Goal: Transaction & Acquisition: Purchase product/service

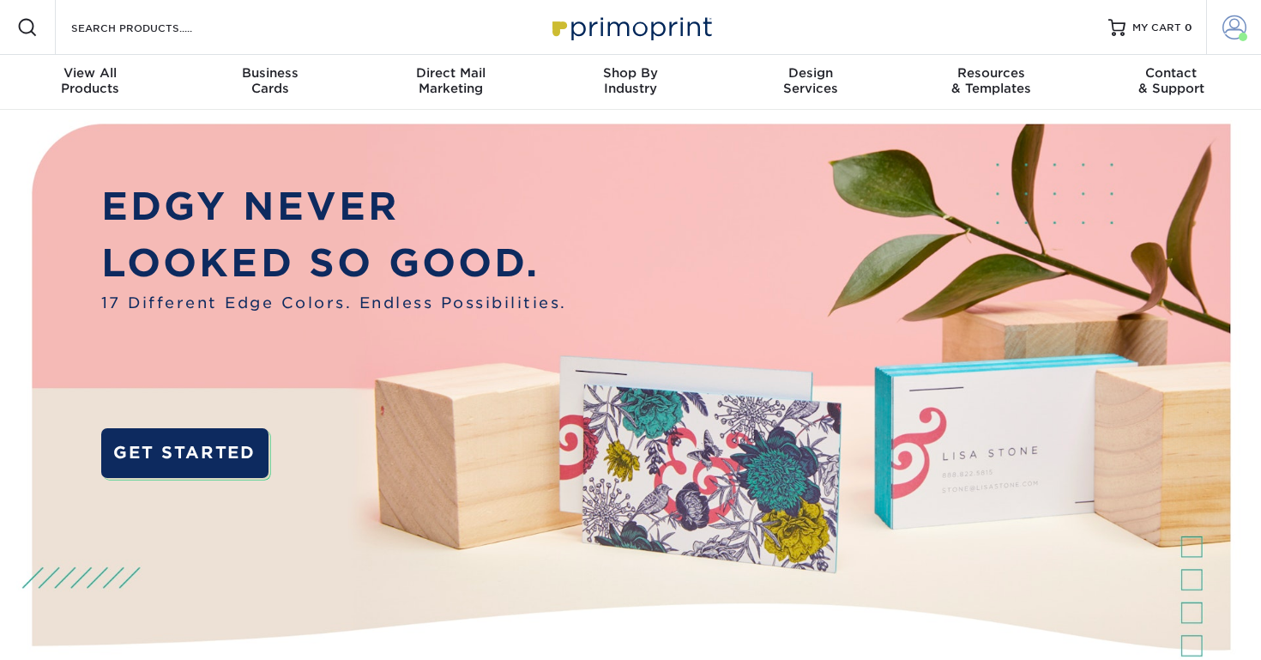
click at [1241, 26] on span at bounding box center [1235, 27] width 24 height 24
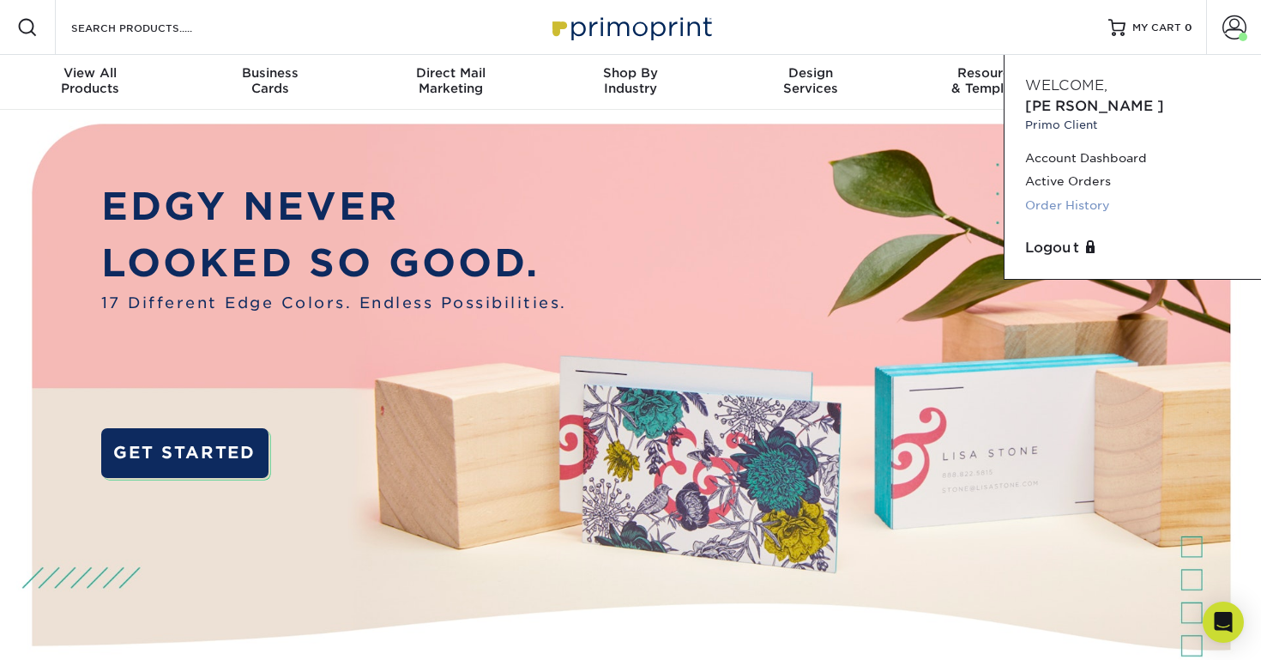
click at [1055, 194] on link "Order History" at bounding box center [1132, 205] width 215 height 23
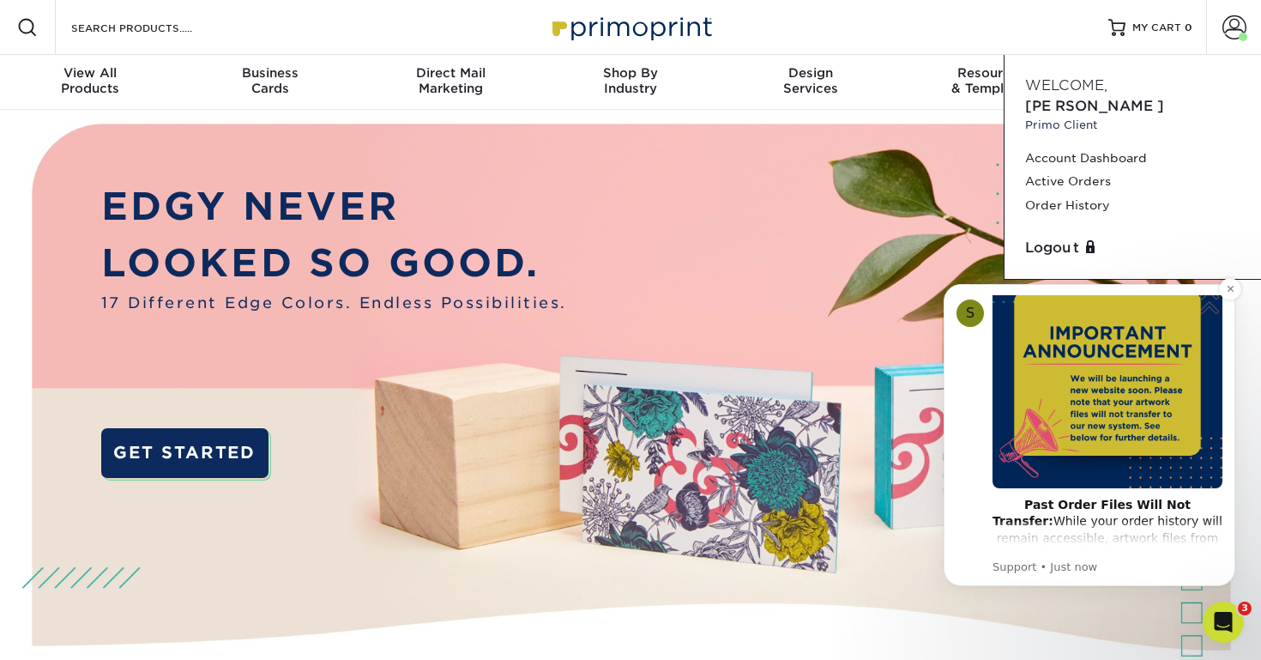
scroll to position [100, 0]
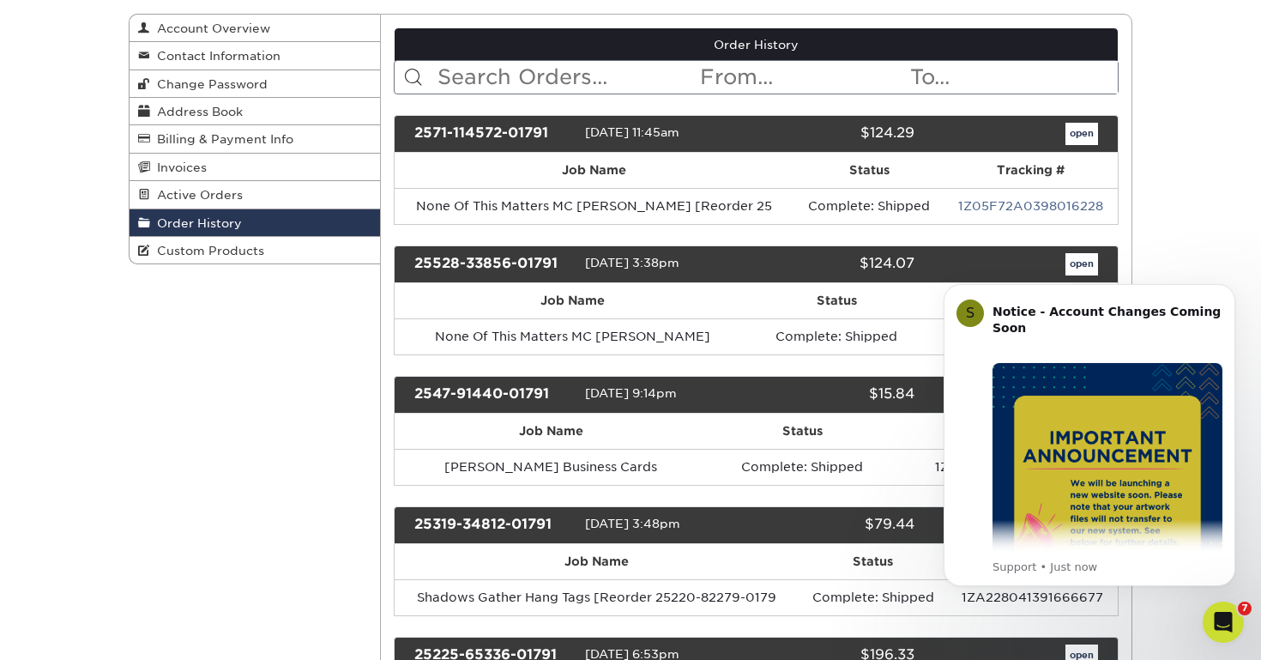
scroll to position [184, 0]
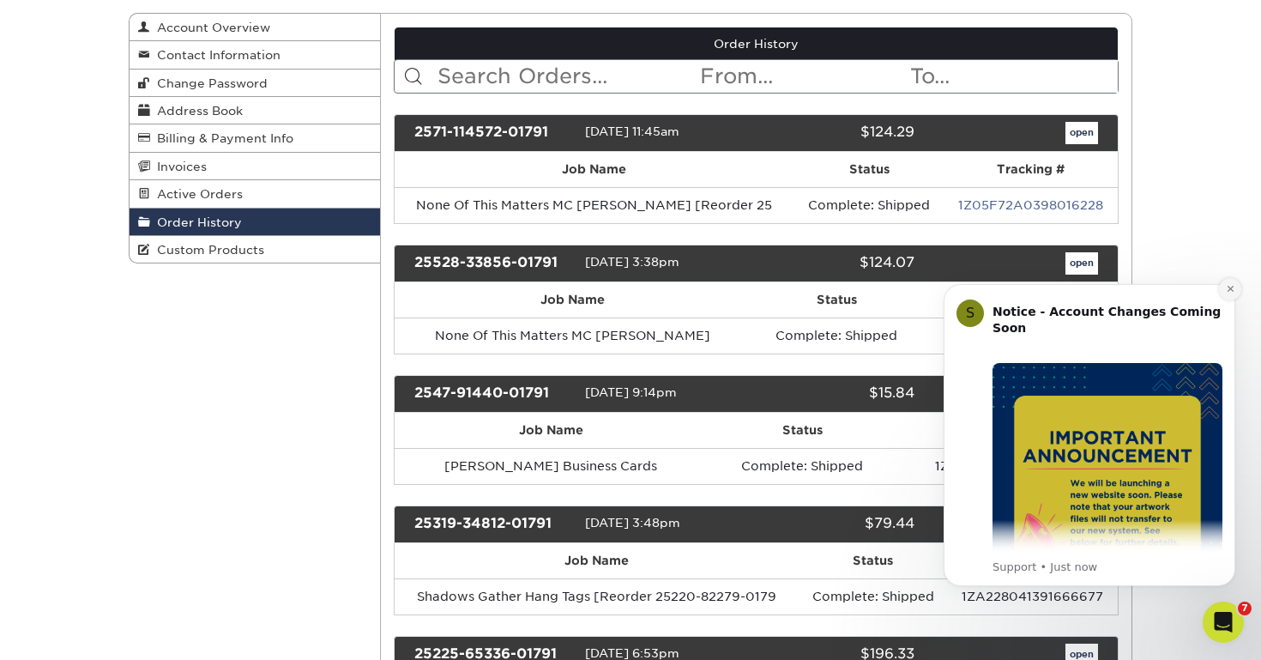
click at [1227, 293] on icon "Dismiss notification" at bounding box center [1230, 288] width 9 height 9
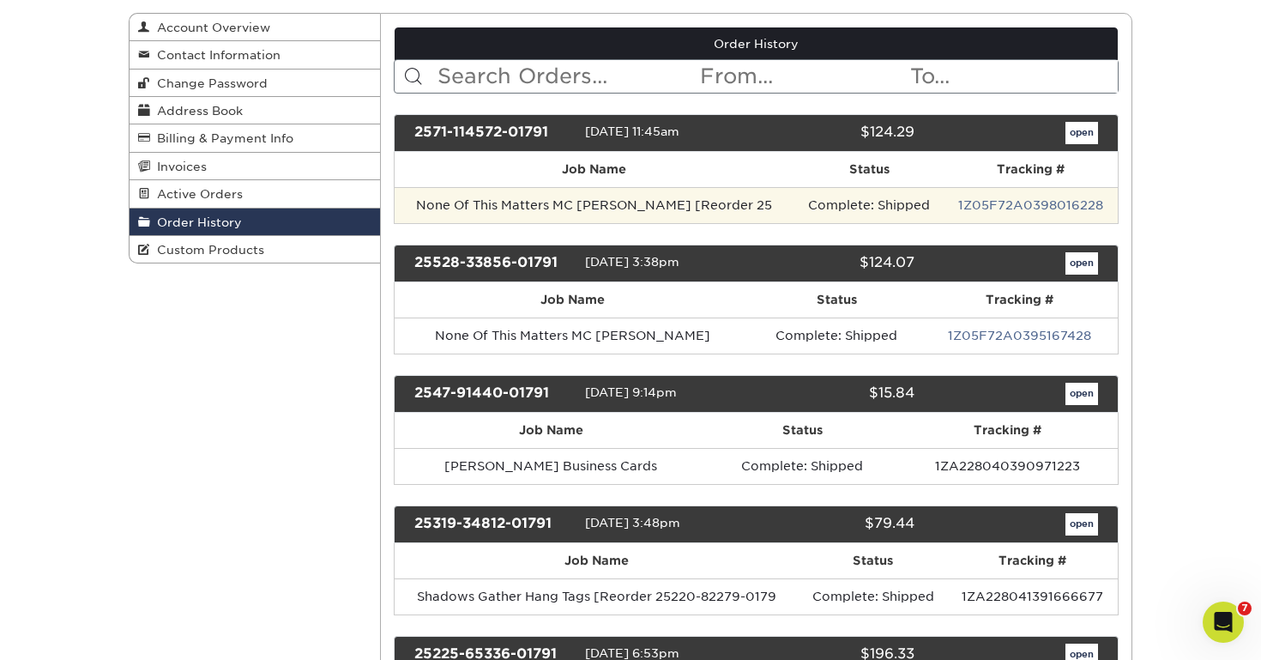
click at [709, 213] on td "None Of This Matters MC Chris Postcard [Reorder 25" at bounding box center [595, 205] width 401 height 36
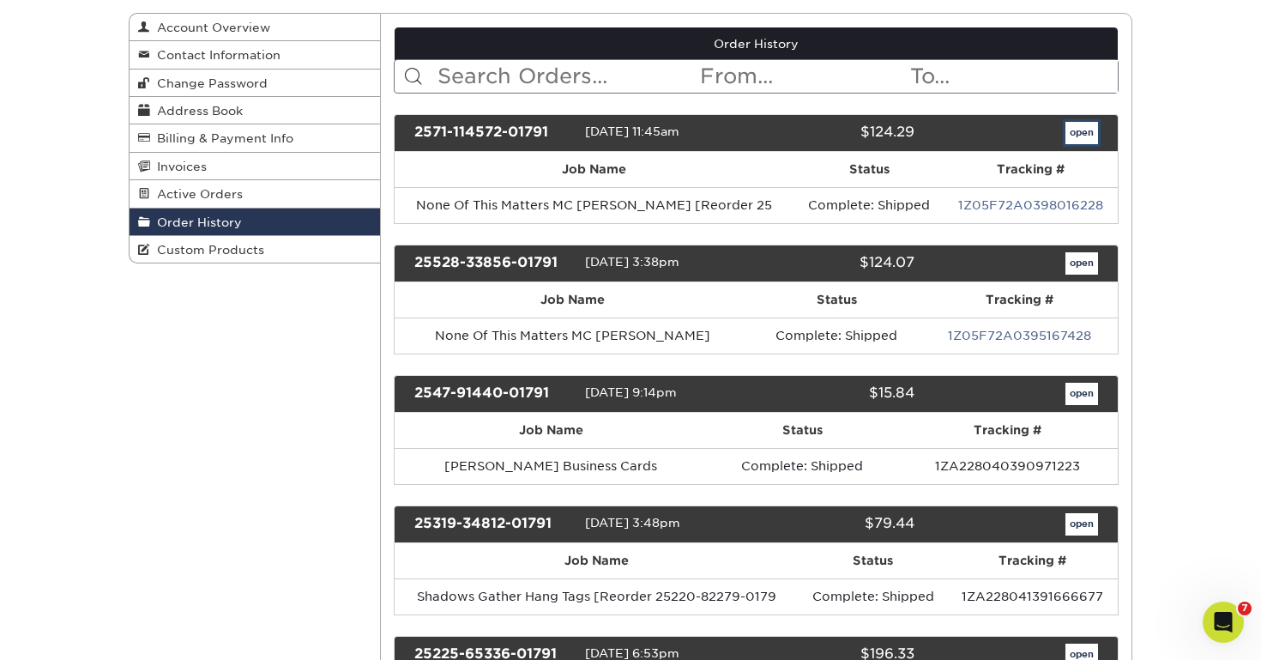
click at [1070, 130] on link "open" at bounding box center [1082, 133] width 33 height 22
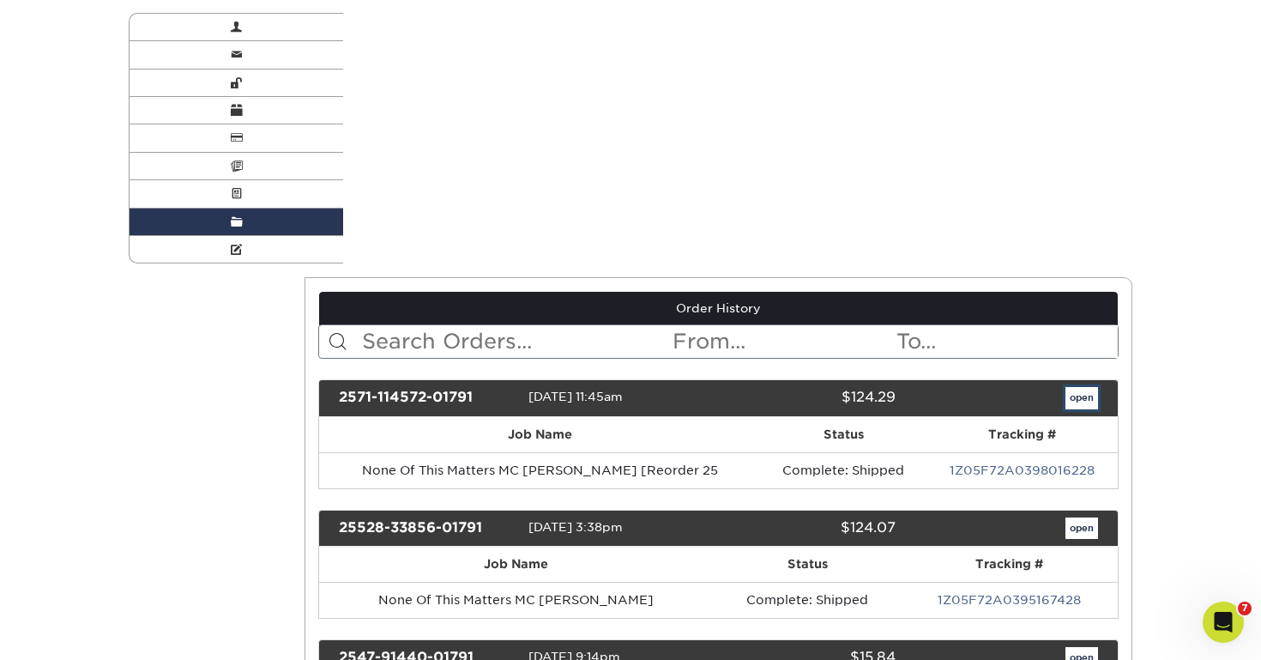
scroll to position [0, 0]
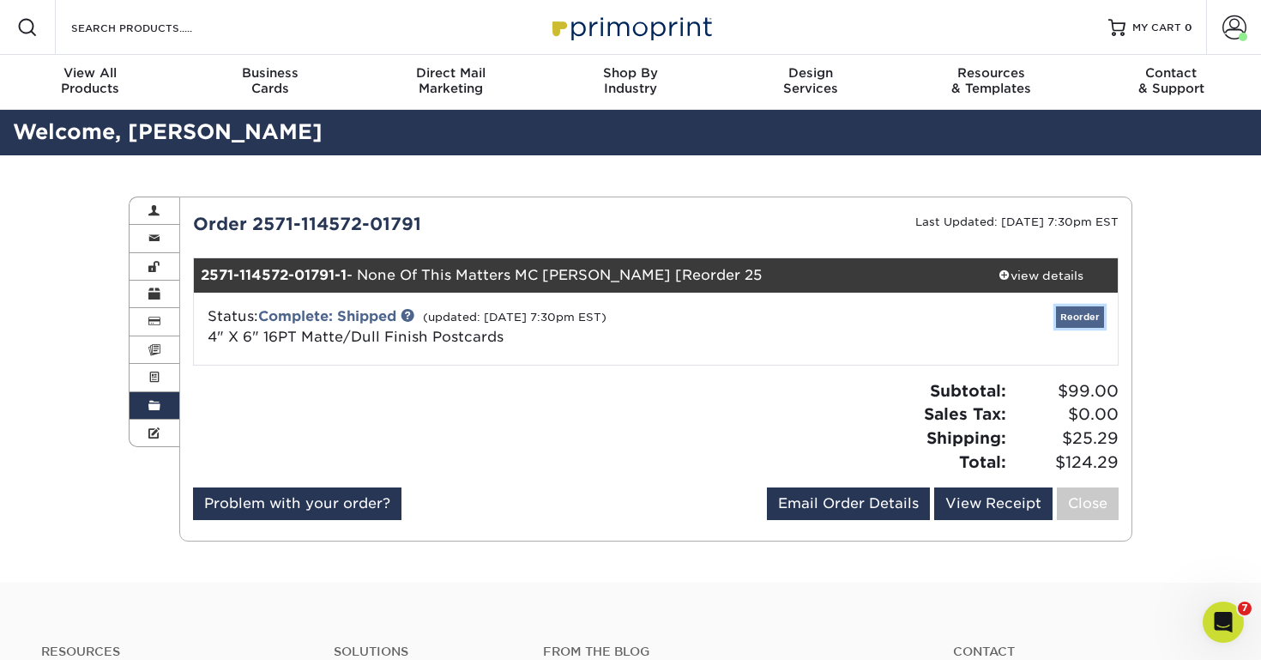
click at [1084, 315] on link "Reorder" at bounding box center [1080, 316] width 48 height 21
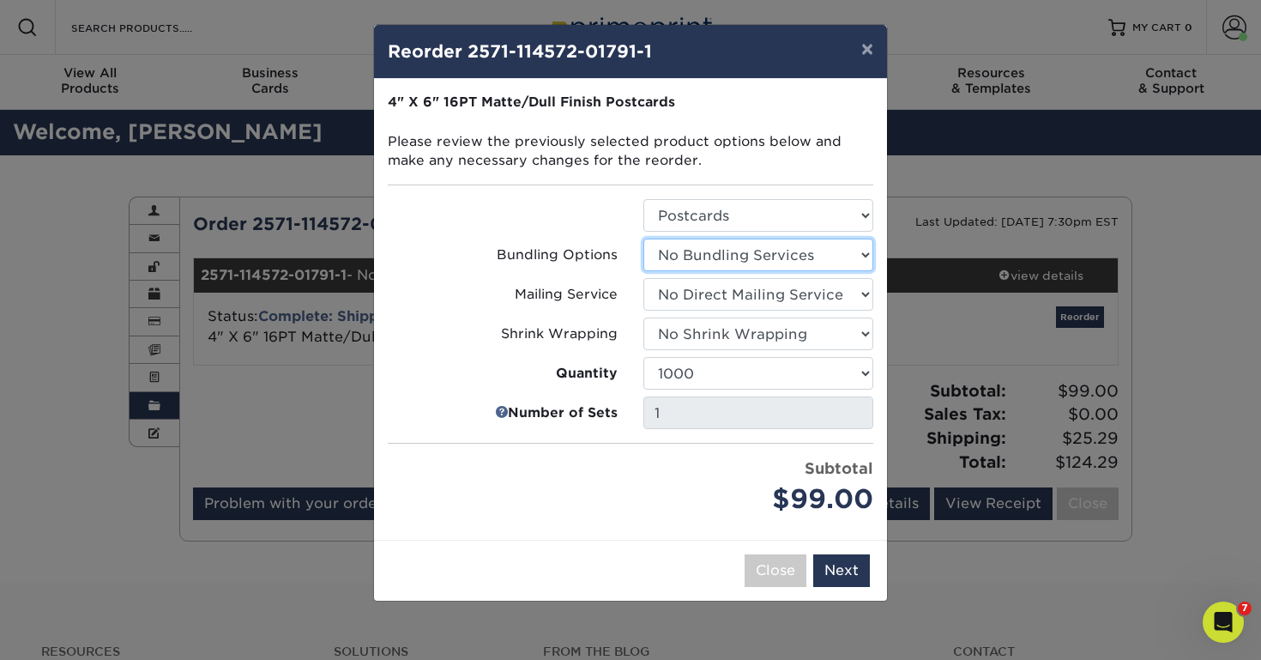
click at [704, 256] on select "Select Option No Bundling Services Yes, Bundles of 50 (+2 Days) Yes, Bundles of…" at bounding box center [758, 255] width 230 height 33
click at [850, 571] on button "Next" at bounding box center [841, 570] width 57 height 33
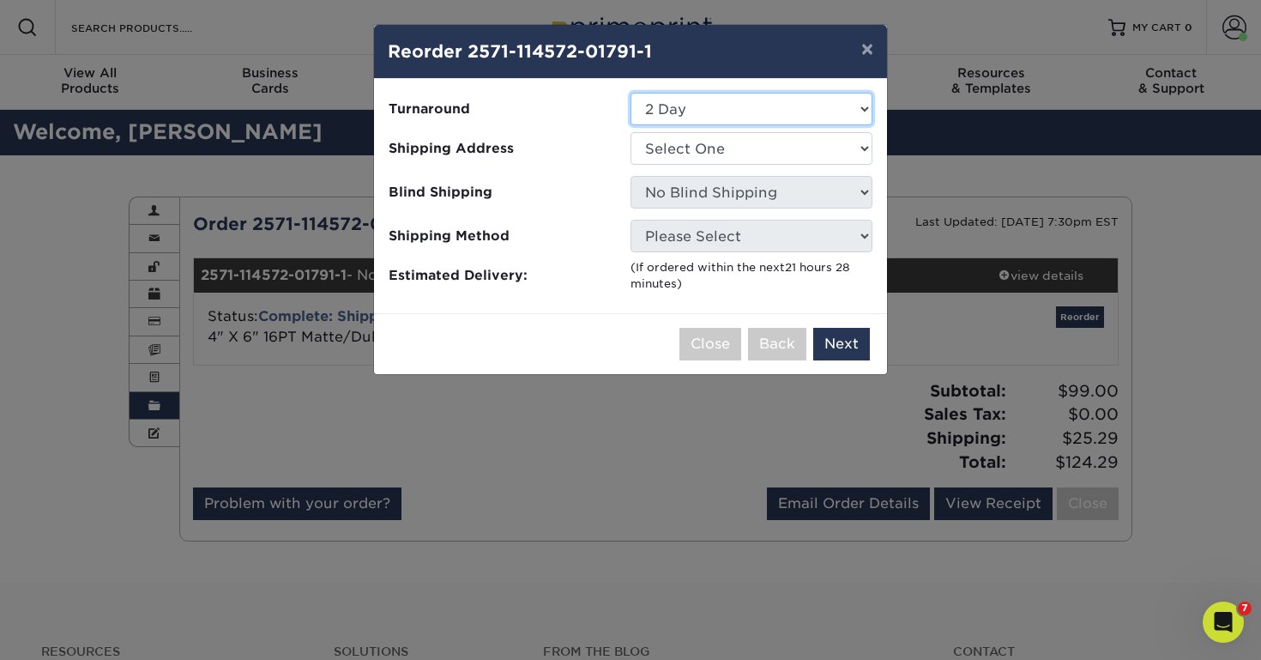
click at [668, 109] on select "Select One 2-4 Business Days 2 Day Next Business Day" at bounding box center [752, 109] width 242 height 33
click at [670, 148] on select "Select One EV Tempe House" at bounding box center [752, 148] width 242 height 33
click at [671, 157] on select "Select One EV Tempe House" at bounding box center [752, 148] width 242 height 33
select select "279168"
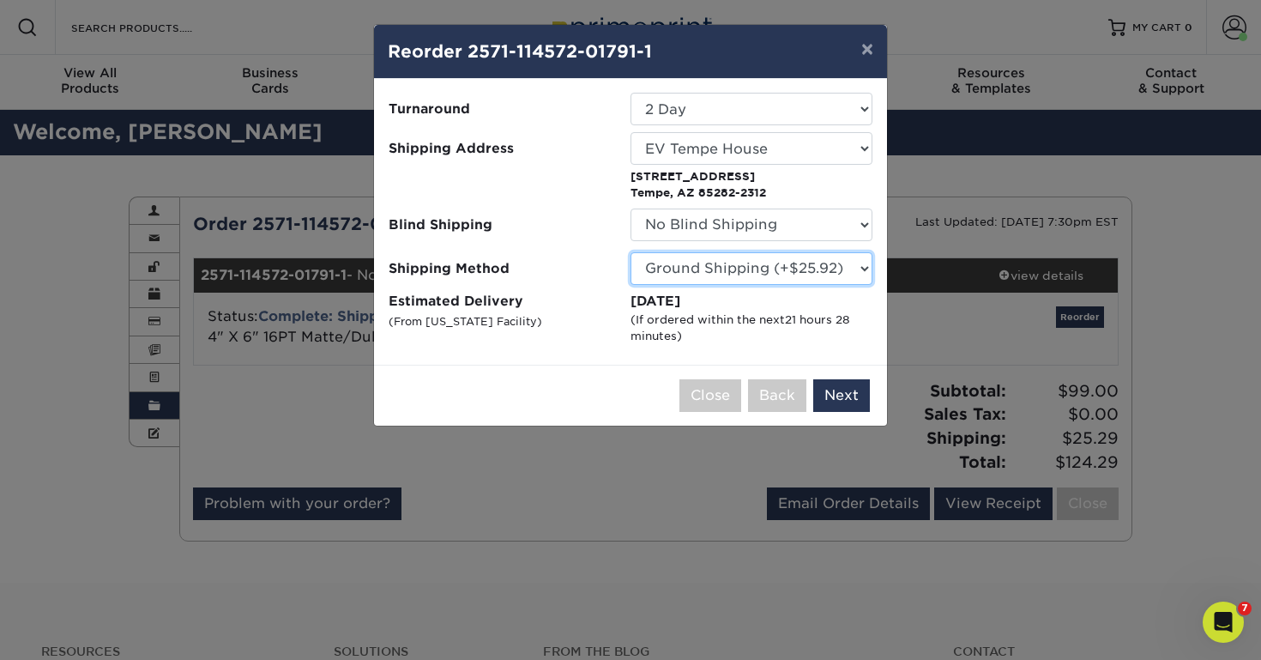
click at [688, 258] on select "Please Select Ground Shipping (+$25.92) 3 Day Shipping Service (+$33.35) 2 Day …" at bounding box center [752, 268] width 242 height 33
select select "02"
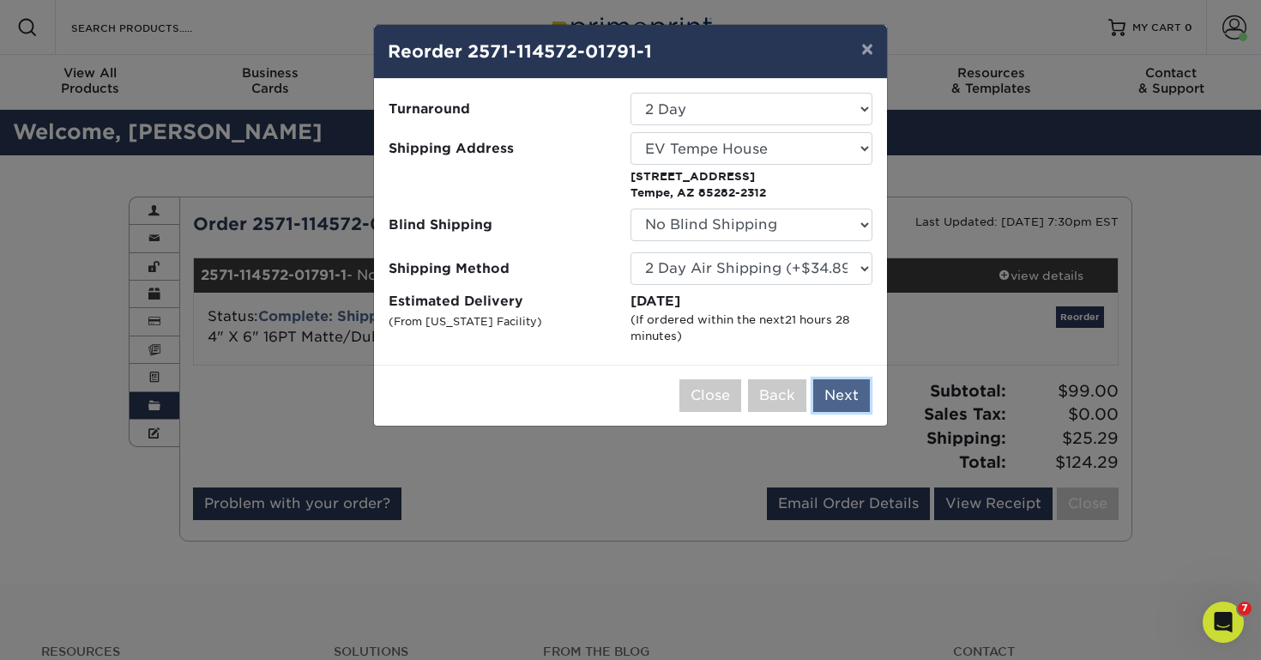
click at [825, 395] on button "Next" at bounding box center [841, 395] width 57 height 33
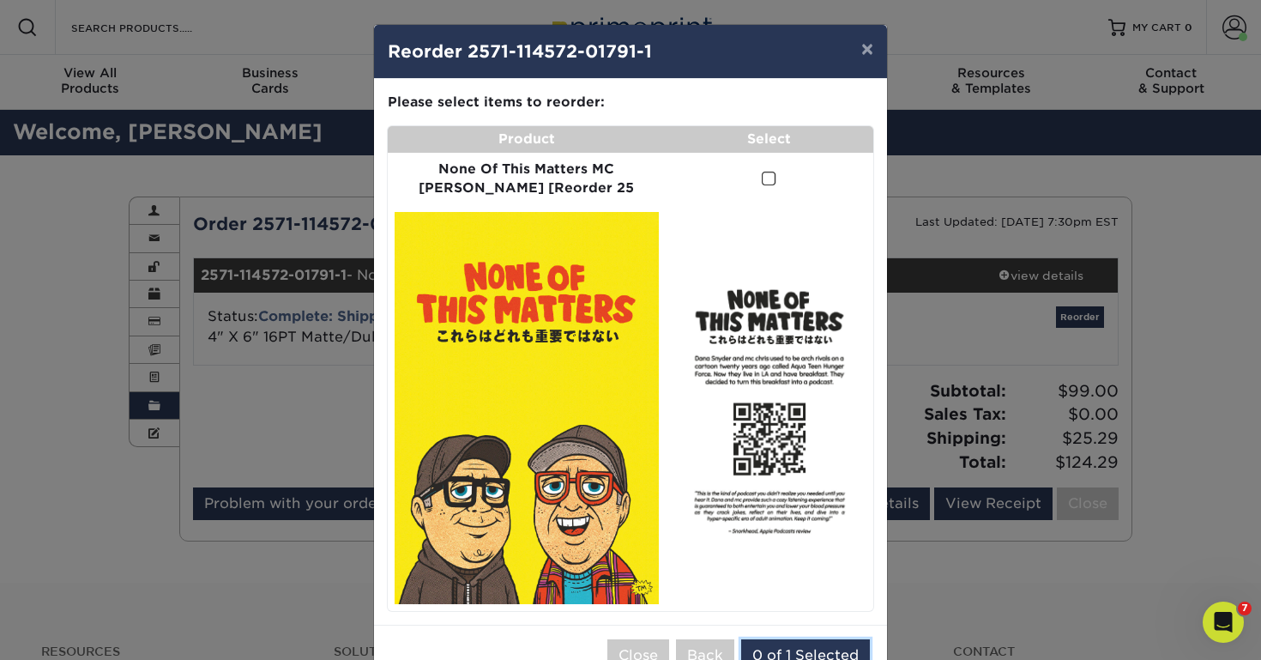
scroll to position [14, 0]
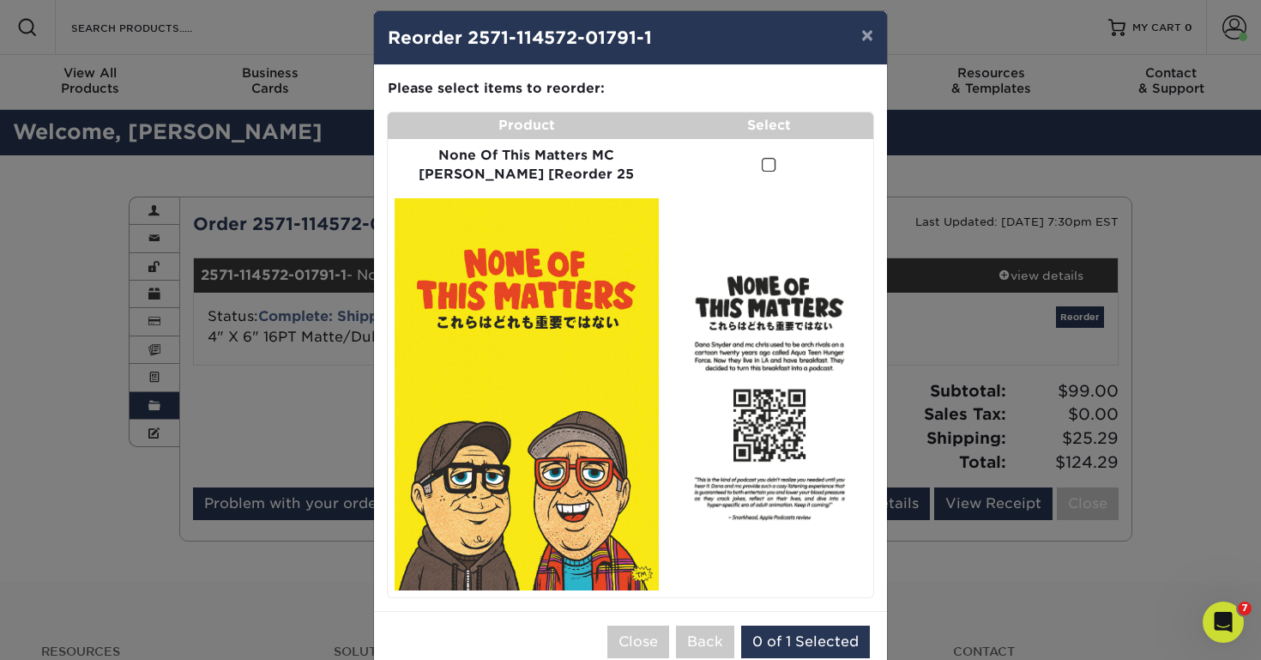
click at [749, 159] on td at bounding box center [770, 165] width 208 height 53
click at [762, 162] on span at bounding box center [769, 165] width 15 height 16
click at [0, 0] on input "checkbox" at bounding box center [0, 0] width 0 height 0
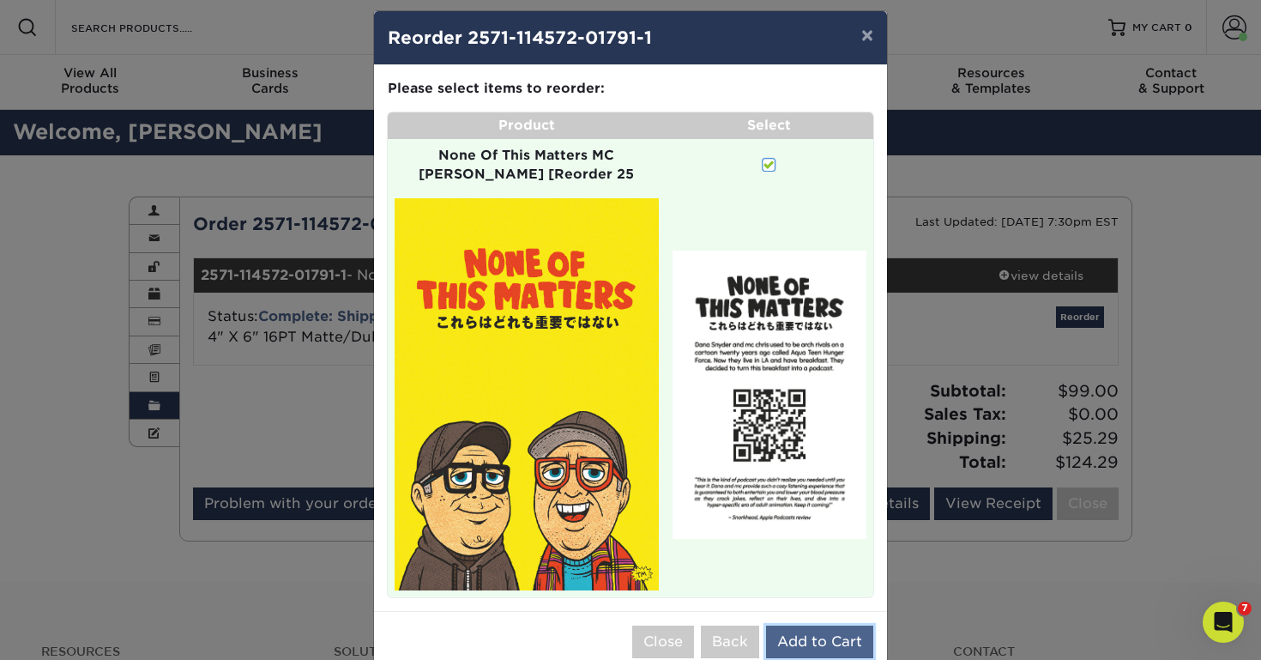
click at [844, 625] on button "Add to Cart" at bounding box center [819, 641] width 107 height 33
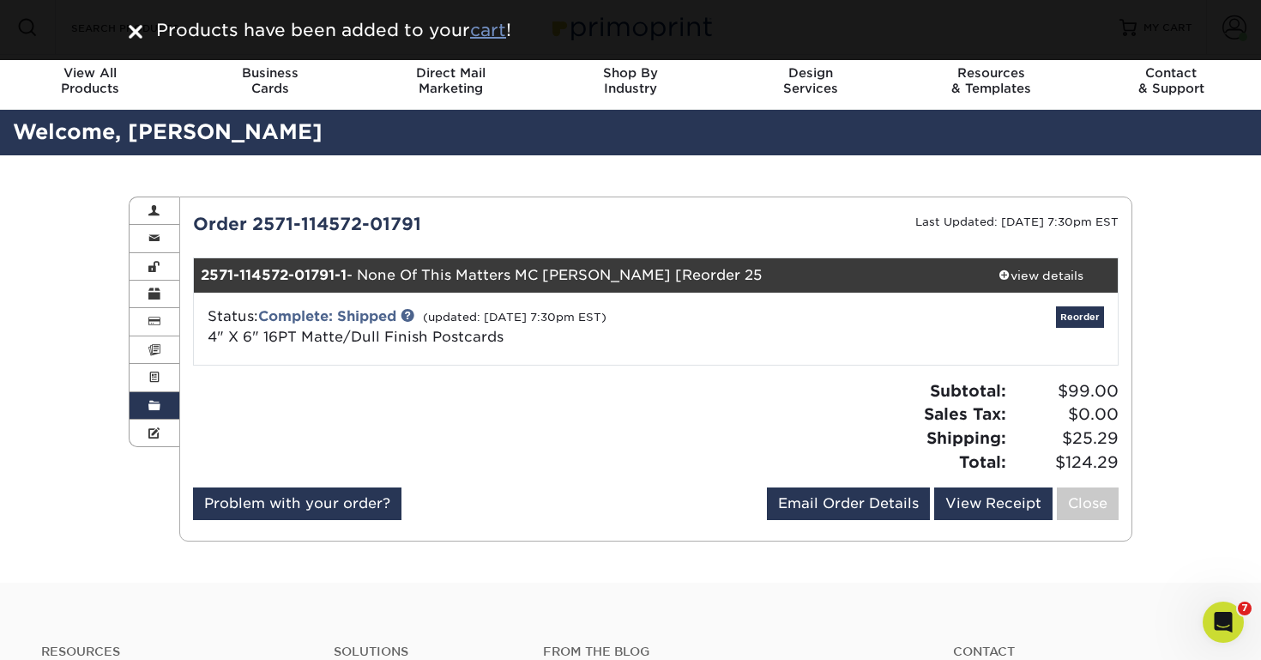
click at [486, 26] on u "cart" at bounding box center [488, 30] width 36 height 21
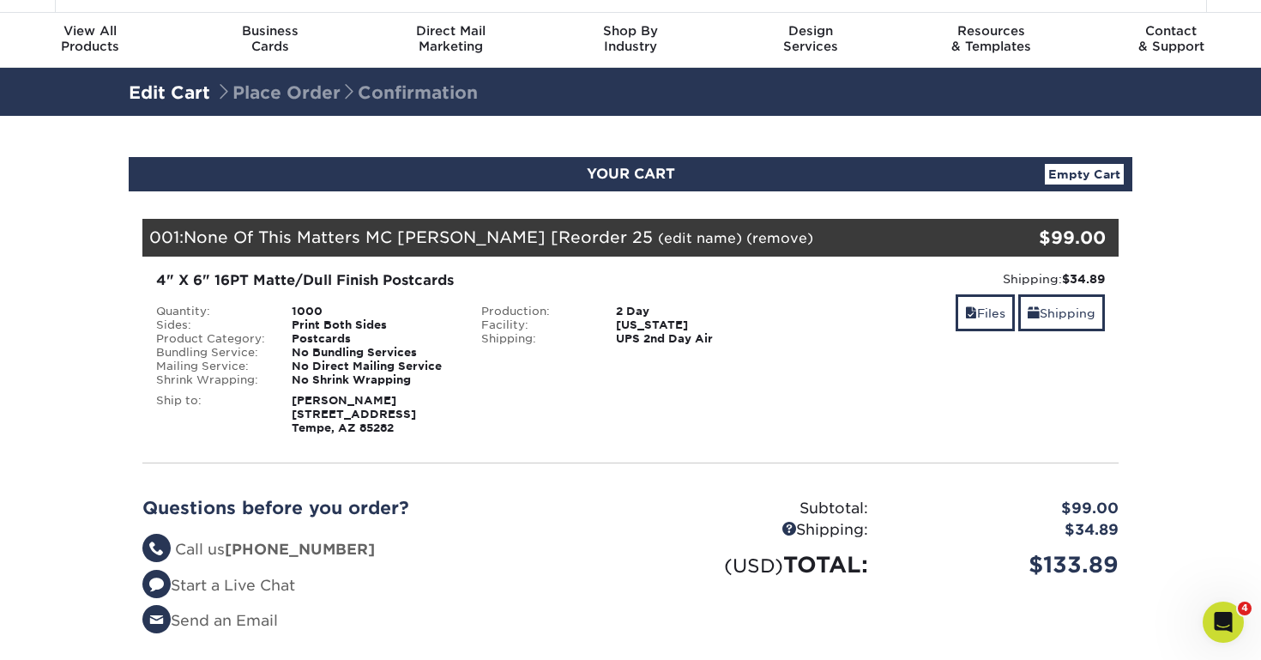
scroll to position [45, 0]
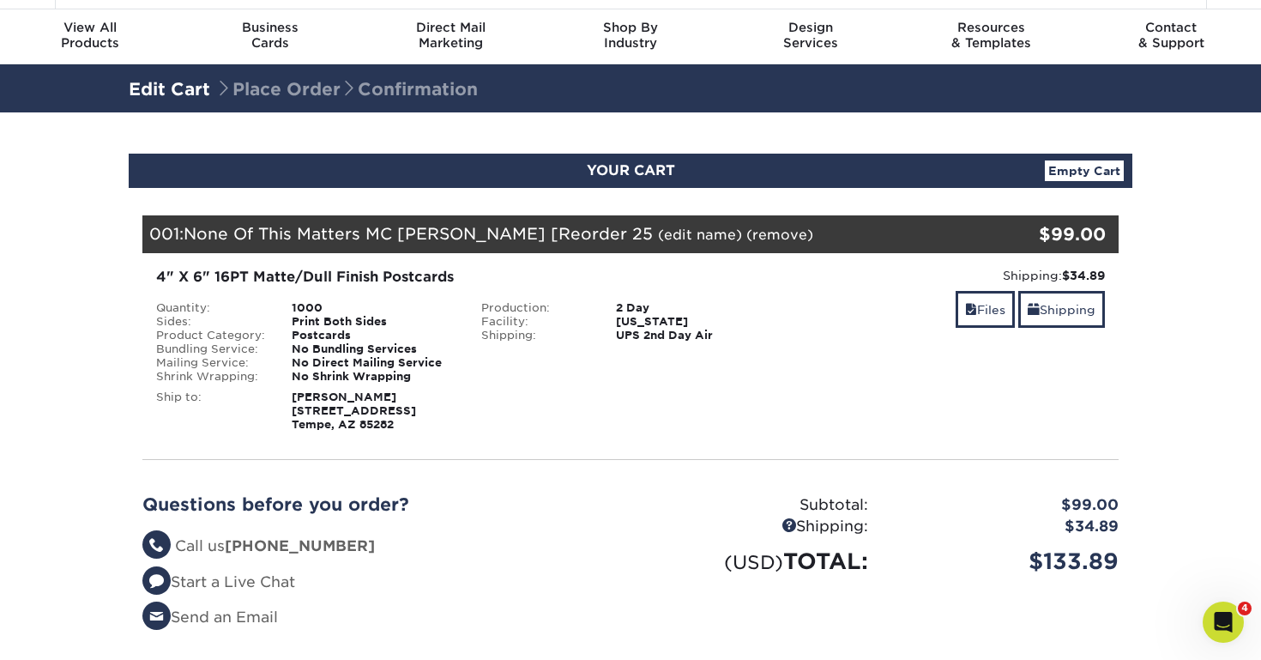
click at [658, 231] on link "(edit name)" at bounding box center [700, 235] width 84 height 16
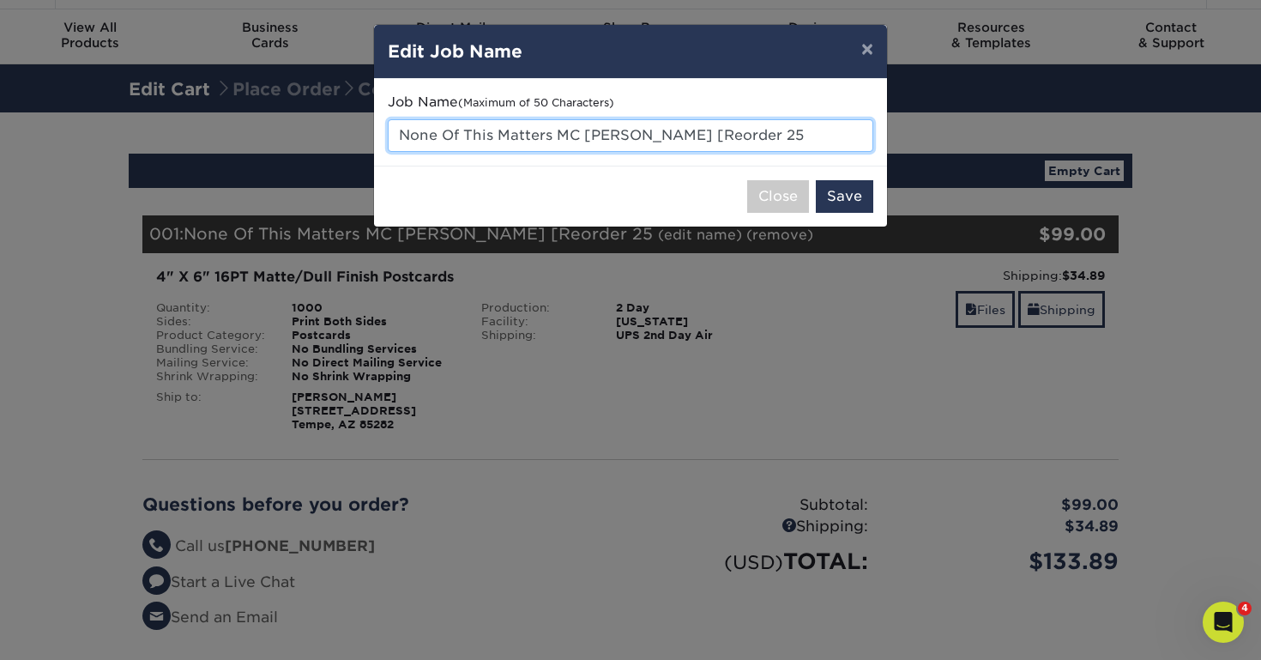
drag, startPoint x: 693, startPoint y: 129, endPoint x: 865, endPoint y: 171, distance: 176.7
click at [865, 171] on div "× Edit Job Name Job Name (Maximum of 50 Characters) None Of This Matters MC Chr…" at bounding box center [630, 125] width 515 height 203
type input "None Of This Matters MC [PERSON_NAME]"
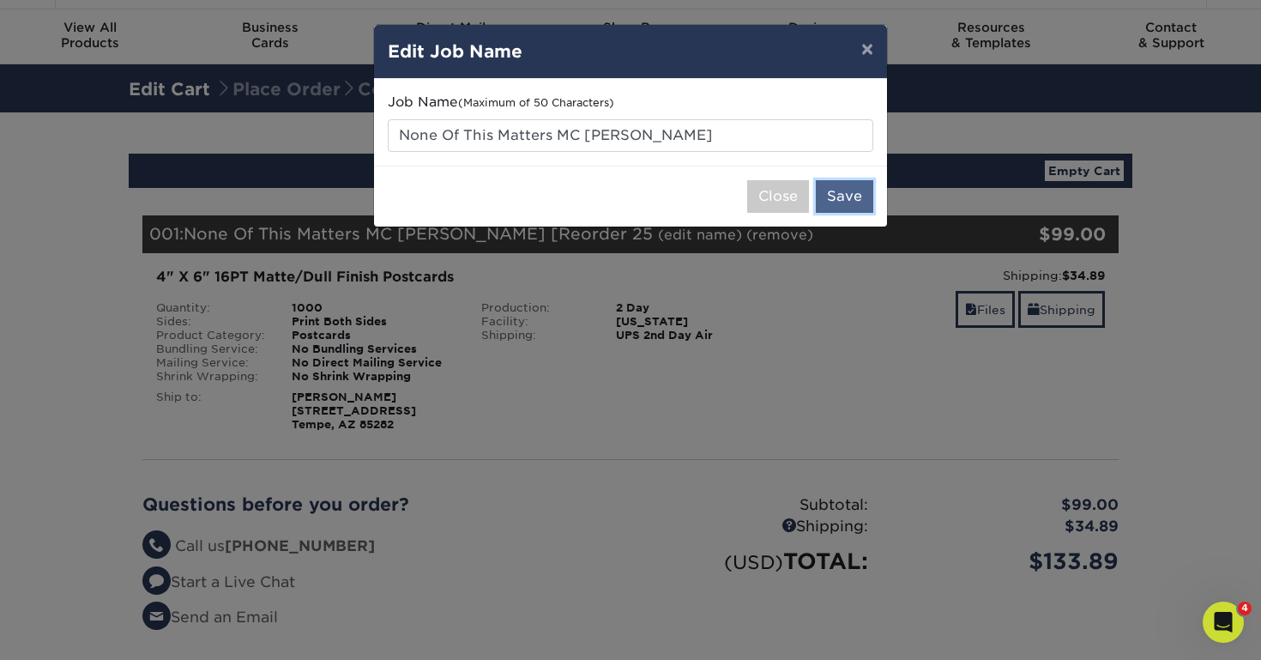
click at [857, 208] on button "Save" at bounding box center [844, 196] width 57 height 33
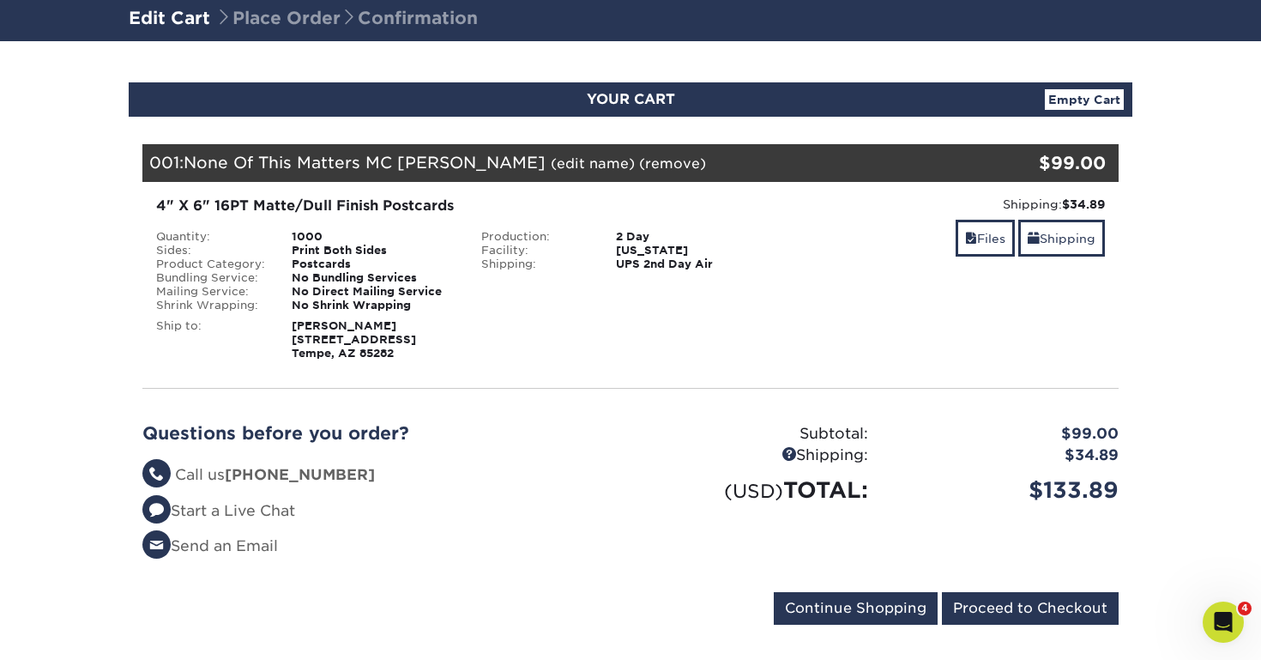
scroll to position [111, 0]
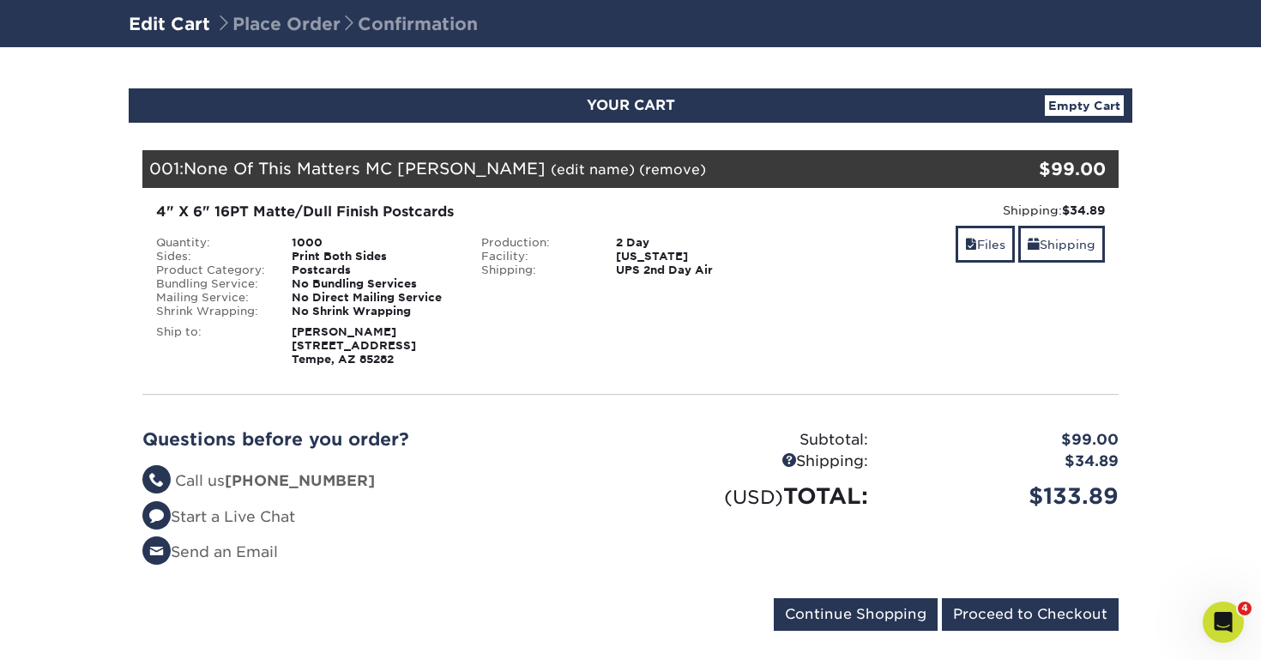
click at [322, 337] on strong "Val Solomon 329 E Concorda Dr Tempe, AZ 85282" at bounding box center [354, 345] width 124 height 40
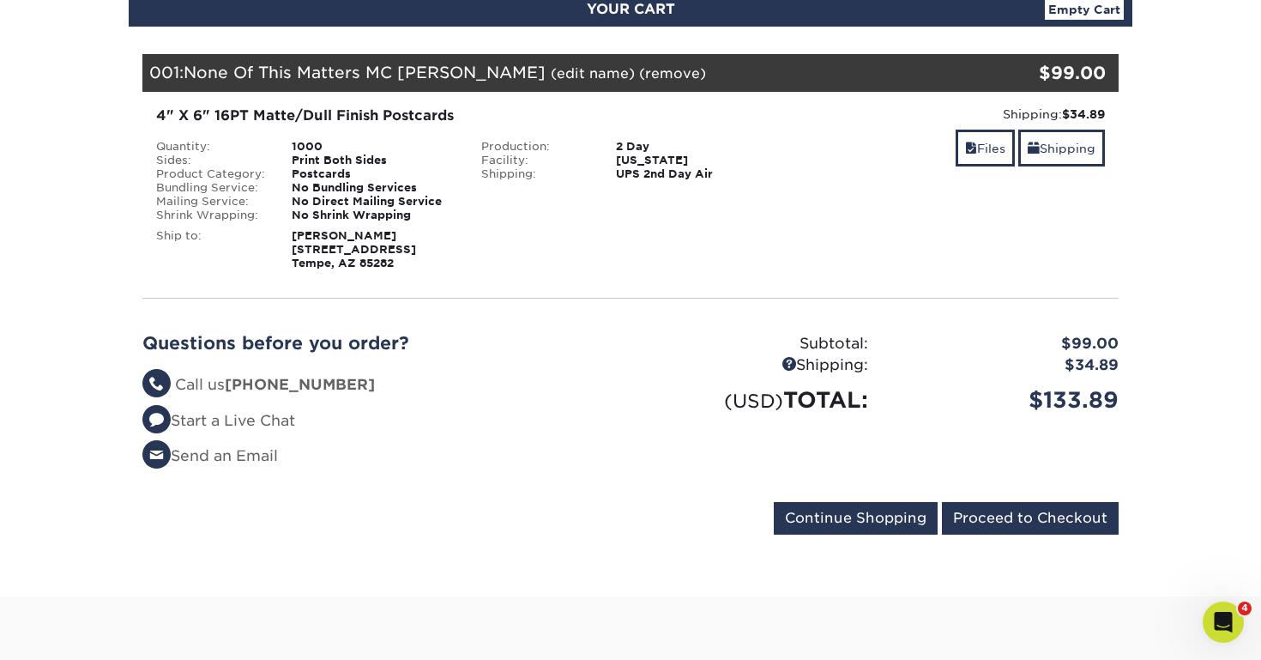
scroll to position [287, 0]
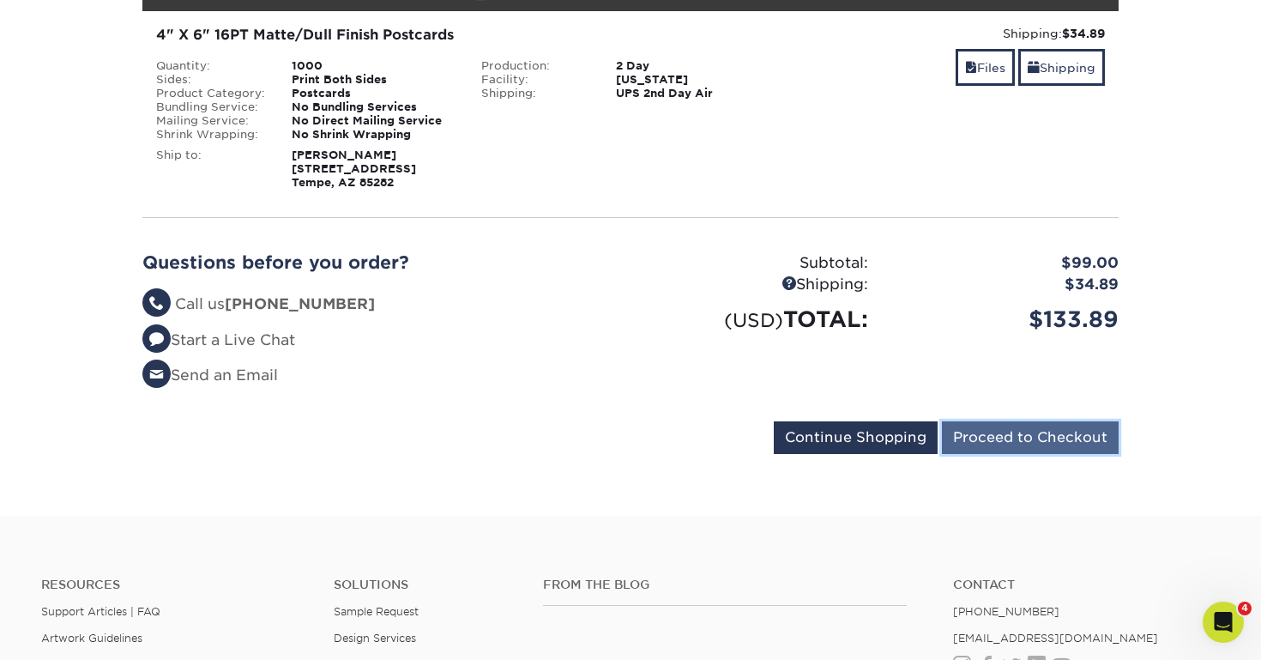
click at [982, 444] on input "Proceed to Checkout" at bounding box center [1030, 437] width 177 height 33
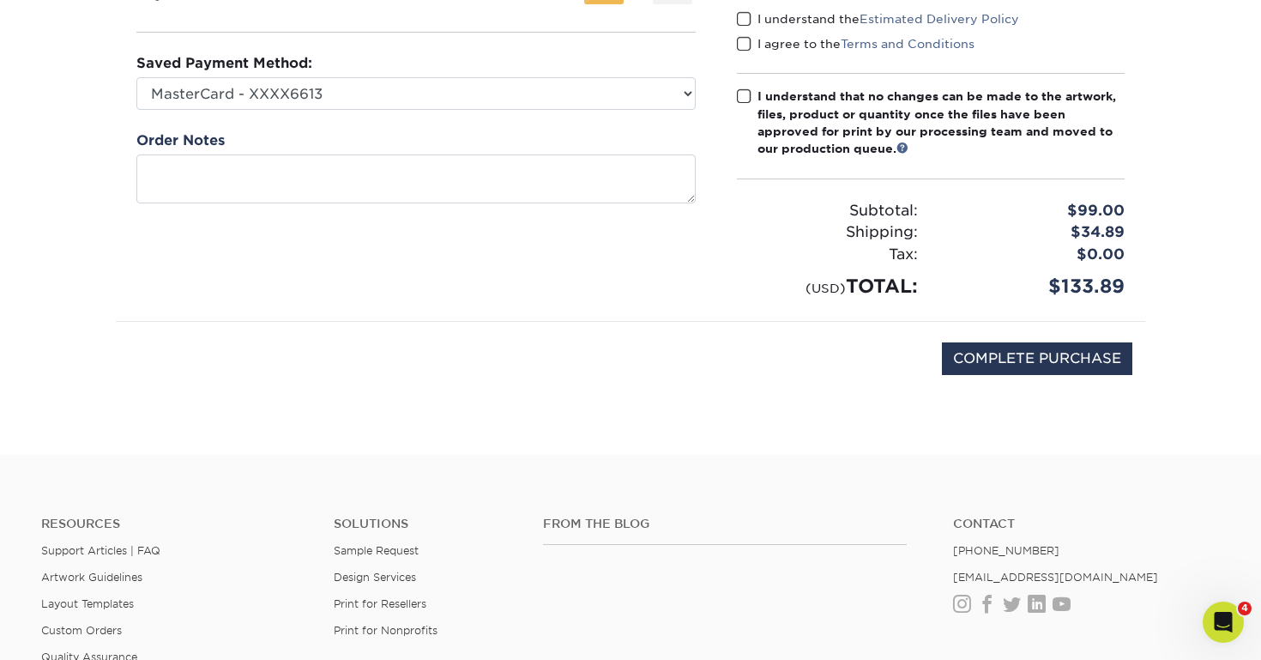
scroll to position [297, 0]
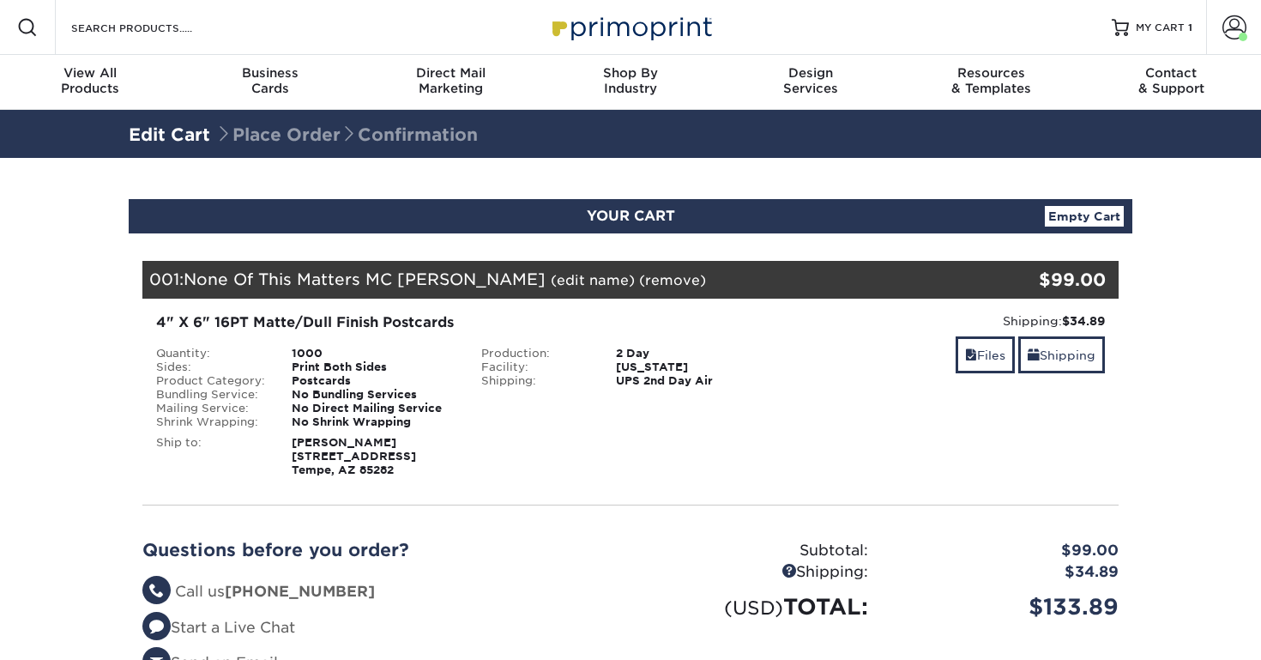
select select "279168"
click at [1056, 351] on link "Shipping" at bounding box center [1061, 354] width 87 height 37
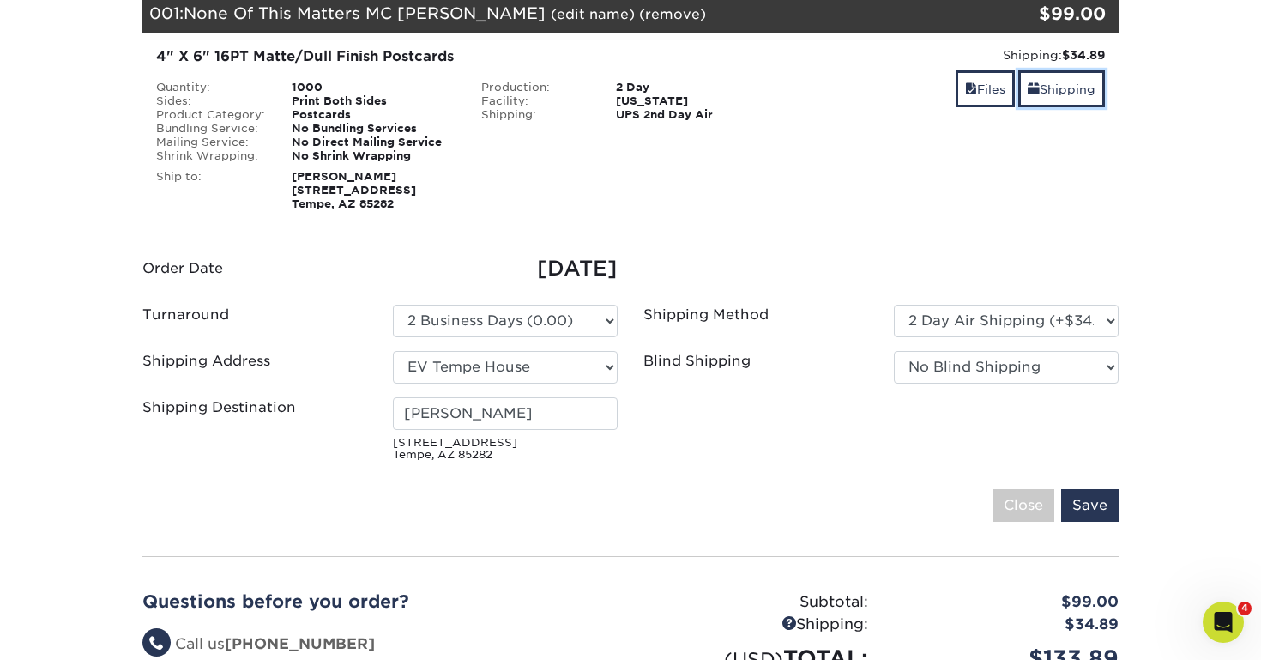
scroll to position [297, 0]
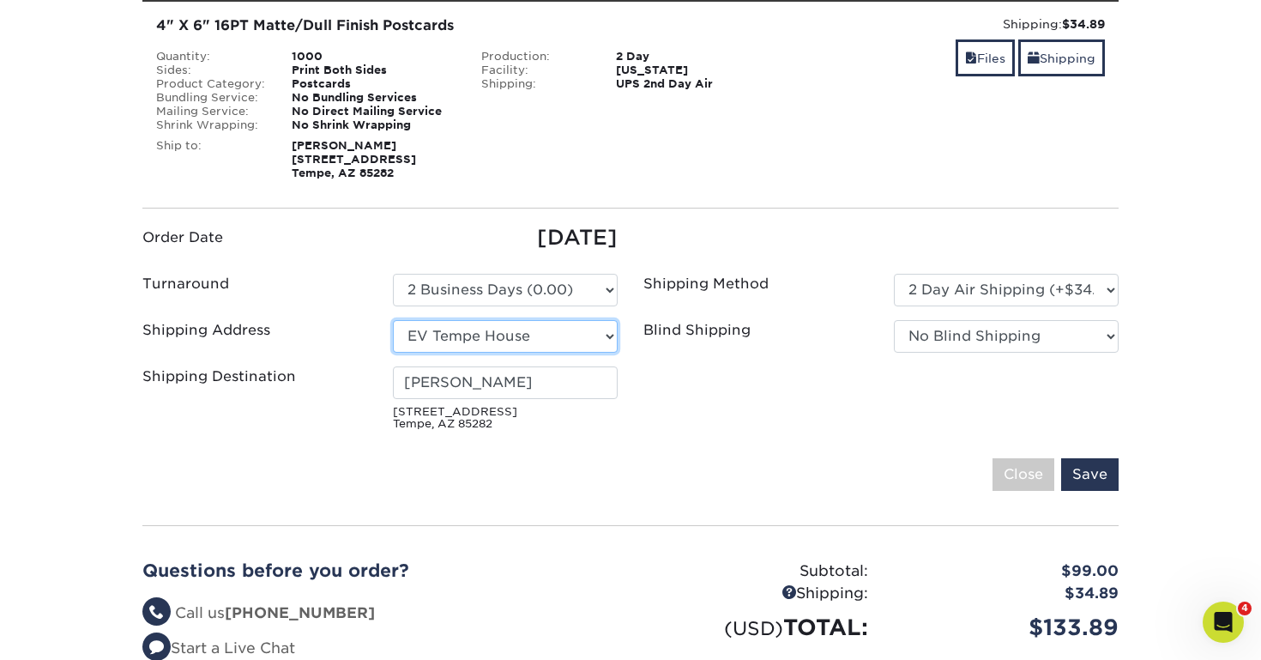
click at [573, 339] on select "Select One [GEOGRAPHIC_DATA] + Add New Address" at bounding box center [505, 336] width 225 height 33
